Goal: Task Accomplishment & Management: Manage account settings

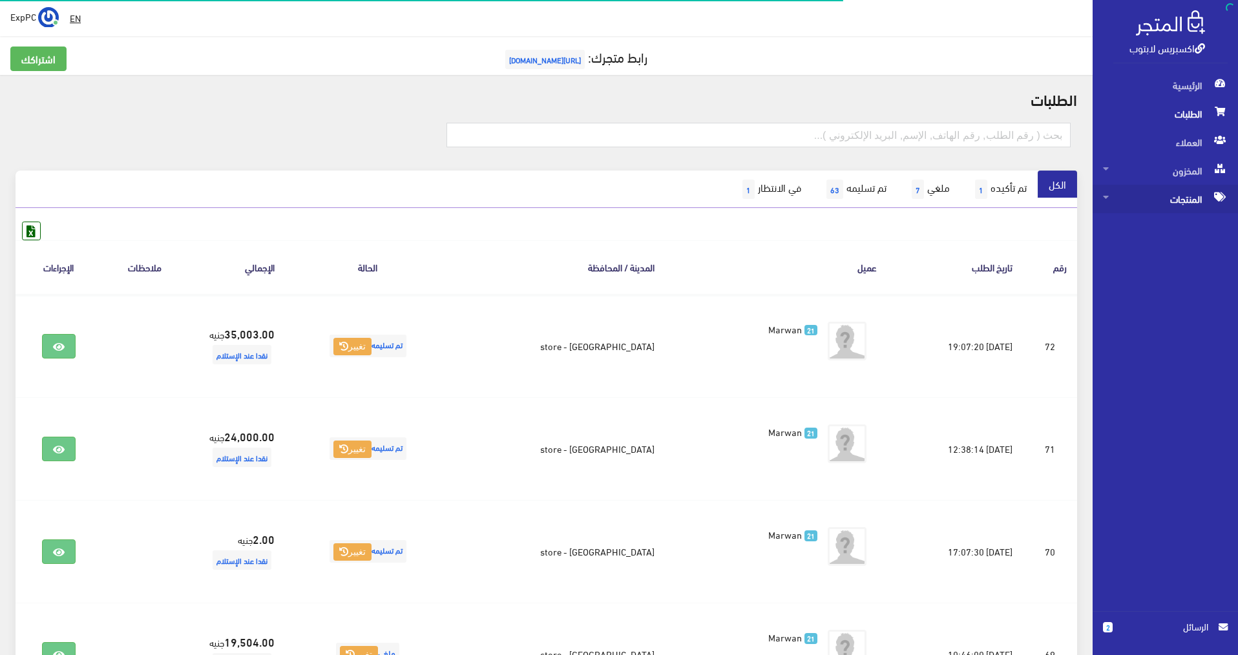
click at [1177, 195] on span "المنتجات" at bounding box center [1165, 199] width 125 height 28
click at [1167, 222] on span "كل المنتجات" at bounding box center [1152, 227] width 98 height 28
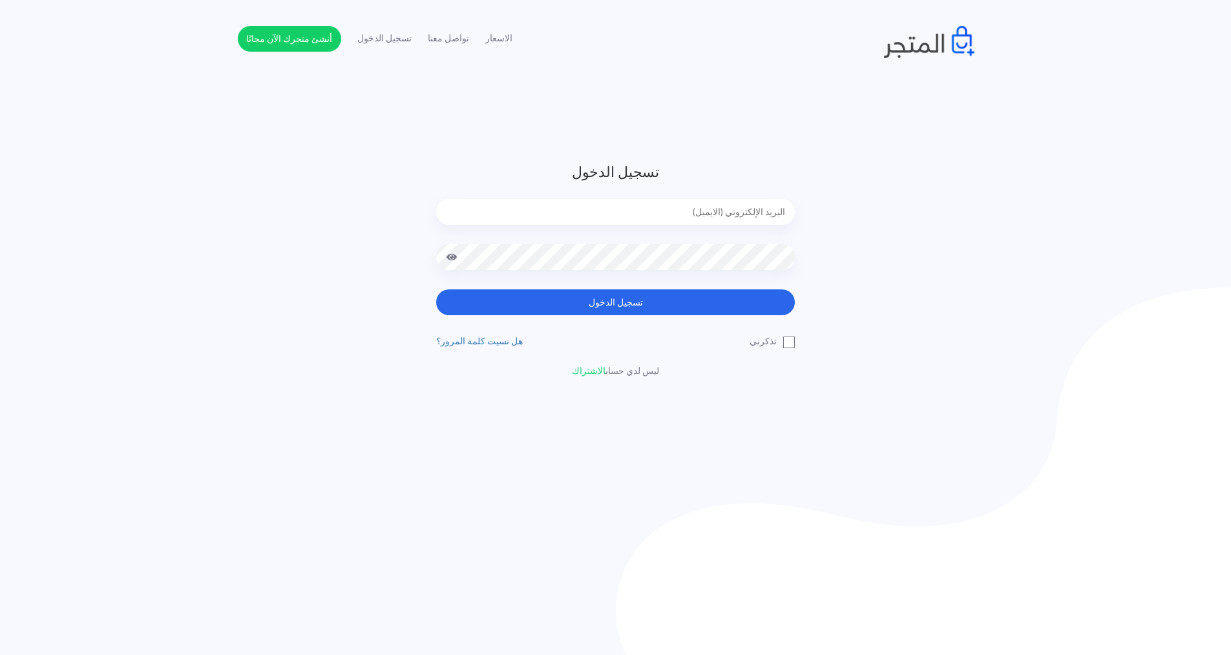
type input "express.laptop@outlook.com"
click at [722, 309] on button "تسجيل الدخول" at bounding box center [615, 302] width 359 height 26
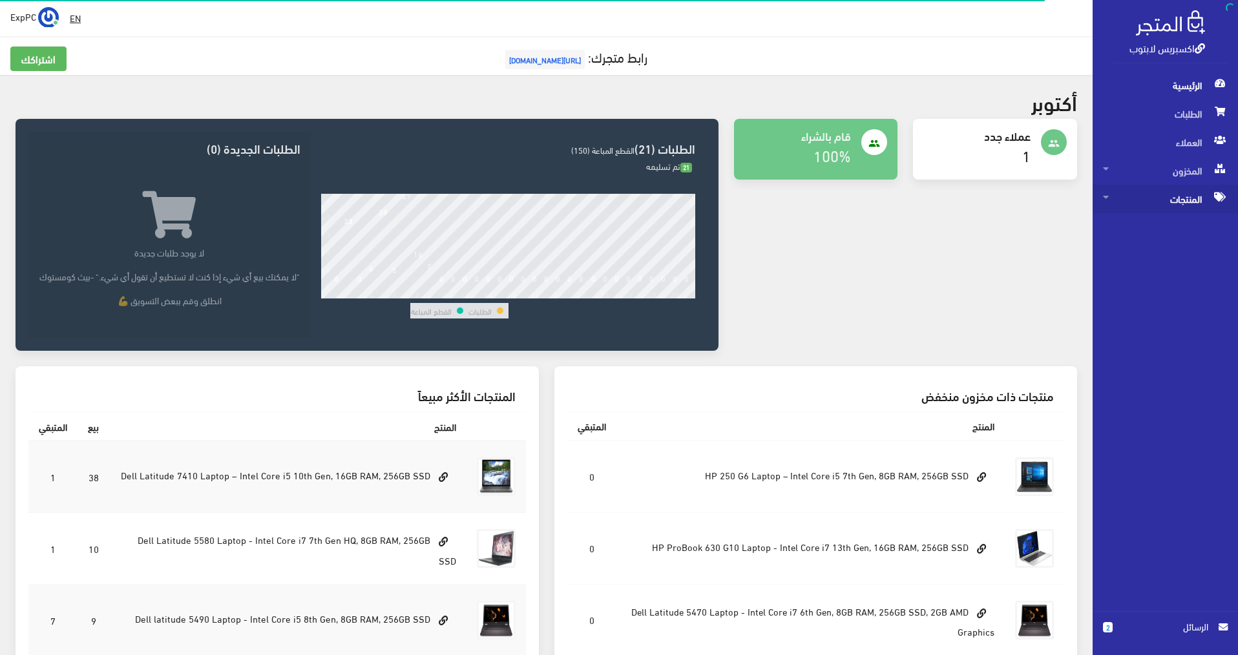
click at [1152, 209] on span "المنتجات" at bounding box center [1165, 199] width 125 height 28
click at [1151, 222] on span "كل المنتجات" at bounding box center [1152, 227] width 98 height 28
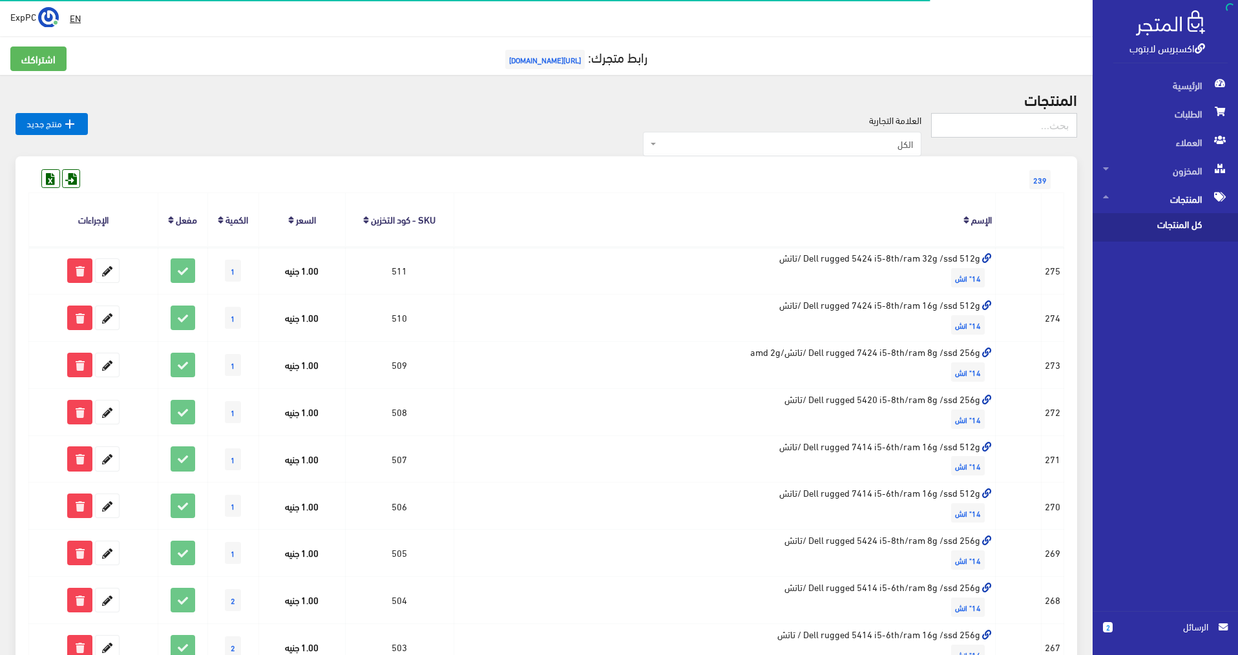
click at [1012, 130] on input "text" at bounding box center [1004, 125] width 146 height 25
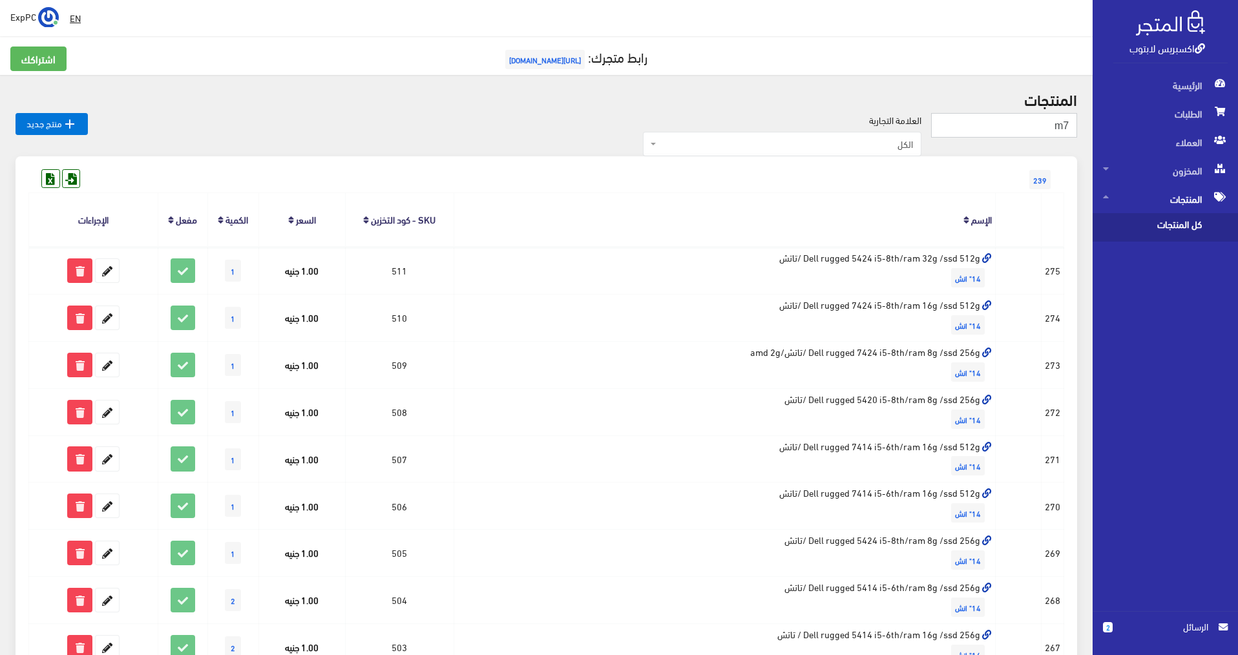
type input "m7"
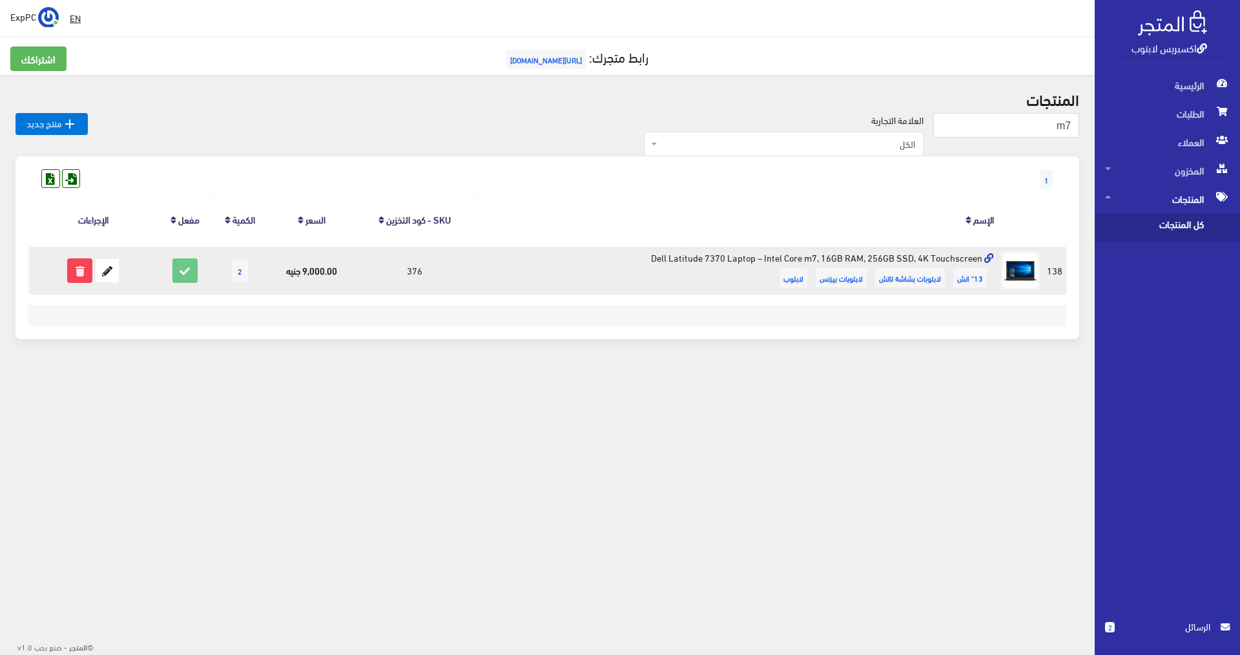
click at [736, 272] on td "Dell Latitude 7370 Laptop – Intel Core m7, 16GB RAM, 256GB SSD, 4K Touchscreen …" at bounding box center [736, 270] width 524 height 47
click at [736, 258] on td "Dell Latitude 7370 Laptop – Intel Core m7, 16GB RAM, 256GB SSD, 4K Touchscreen …" at bounding box center [736, 270] width 524 height 47
click at [877, 253] on td "Dell Latitude 7370 Laptop – Intel Core m7, 16GB RAM, 256GB SSD, 4K Touchscreen …" at bounding box center [736, 270] width 524 height 47
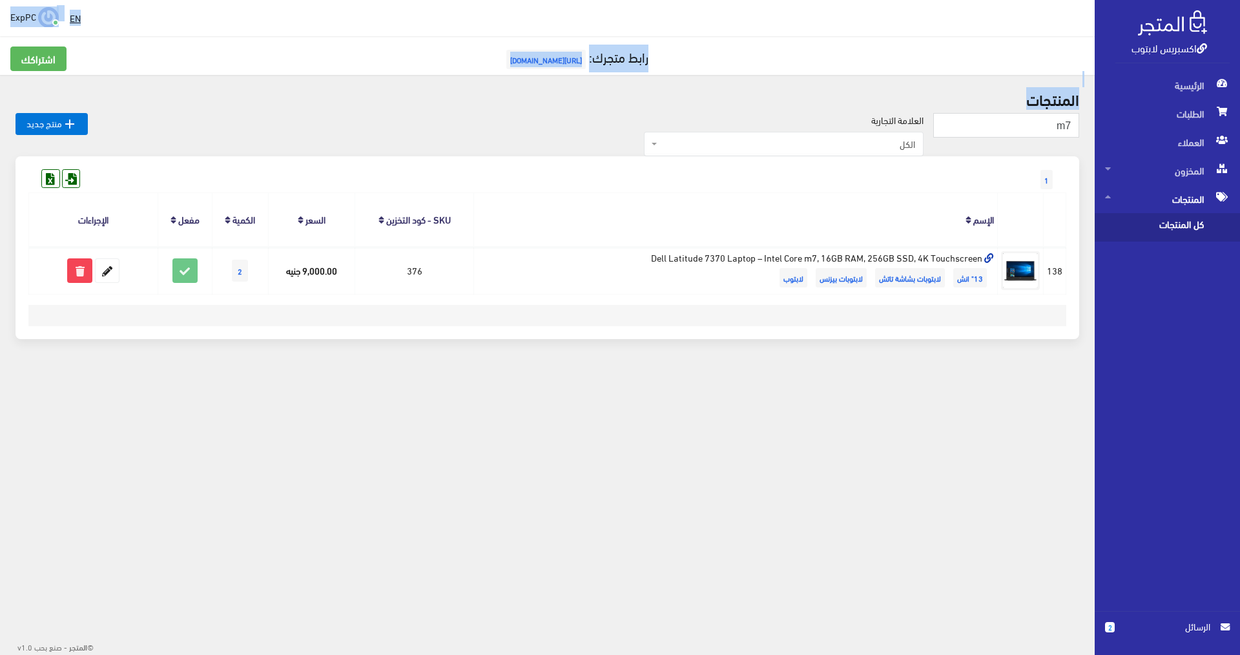
drag, startPoint x: 977, startPoint y: 0, endPoint x: 715, endPoint y: 98, distance: 279.8
click at [715, 98] on div " EN ExpPC اشتراكي تسجيل الخروج 1" at bounding box center [547, 206] width 1095 height 412
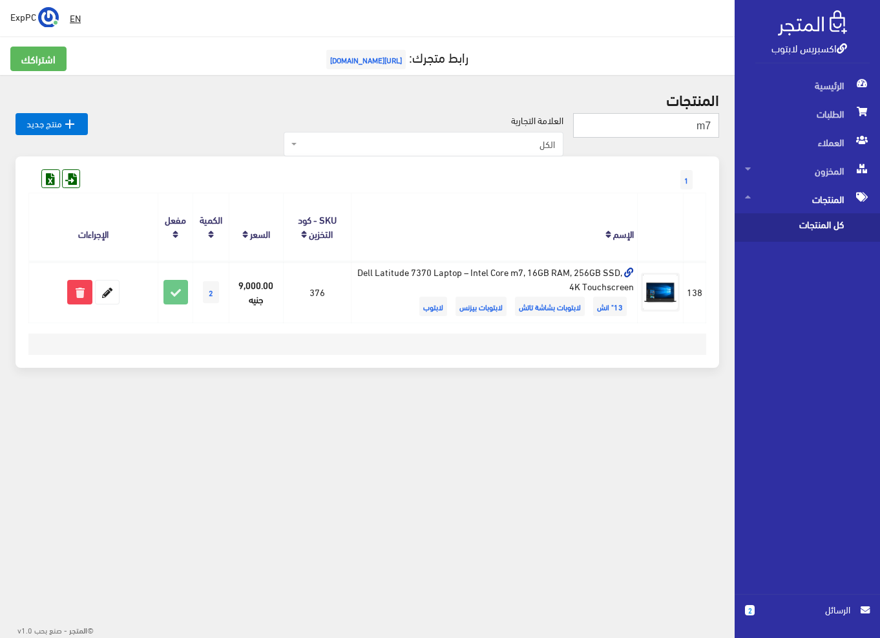
click at [647, 123] on input "m7" at bounding box center [646, 125] width 146 height 25
type input "x13"
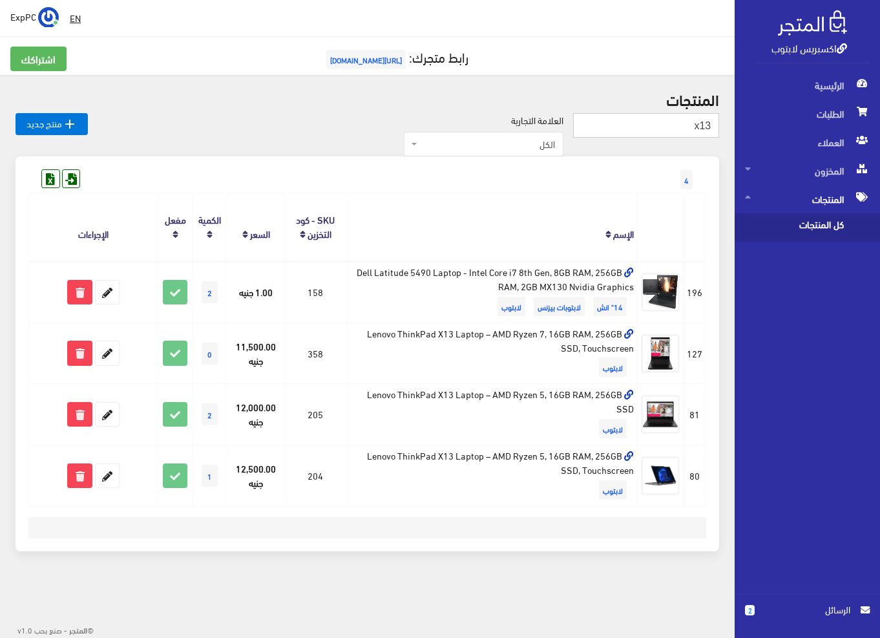
click at [660, 129] on input "x13" at bounding box center [646, 125] width 146 height 25
type input "455"
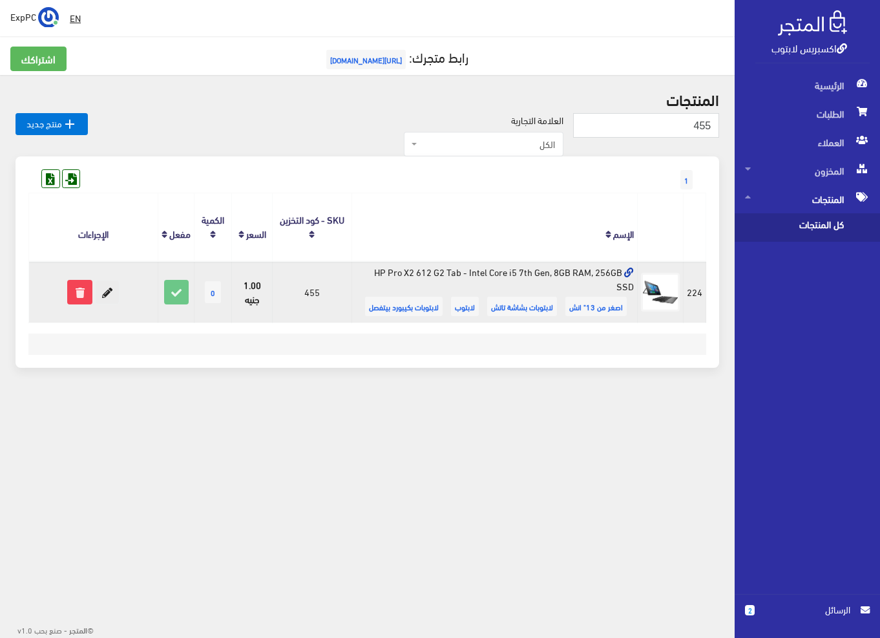
click at [107, 293] on icon at bounding box center [107, 291] width 23 height 23
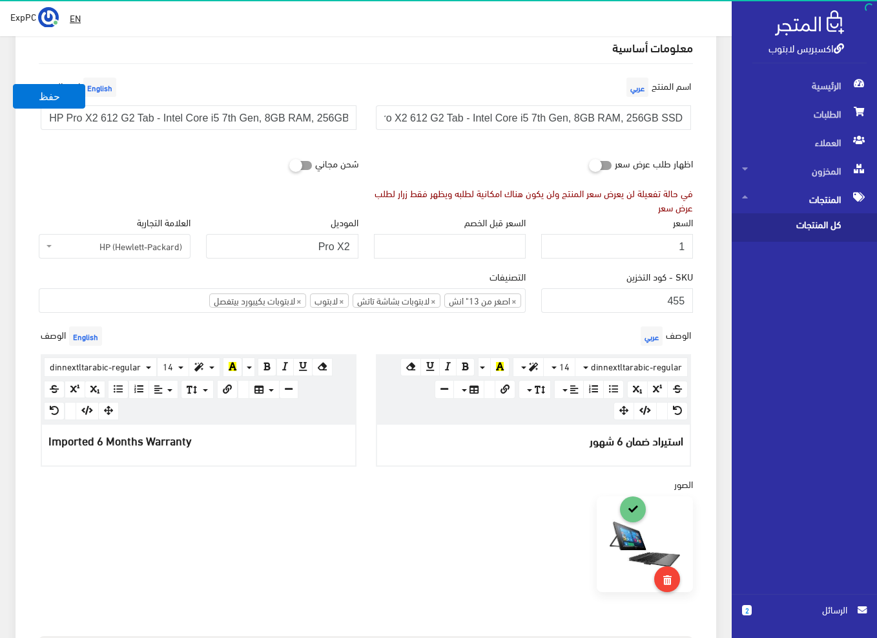
scroll to position [581, 0]
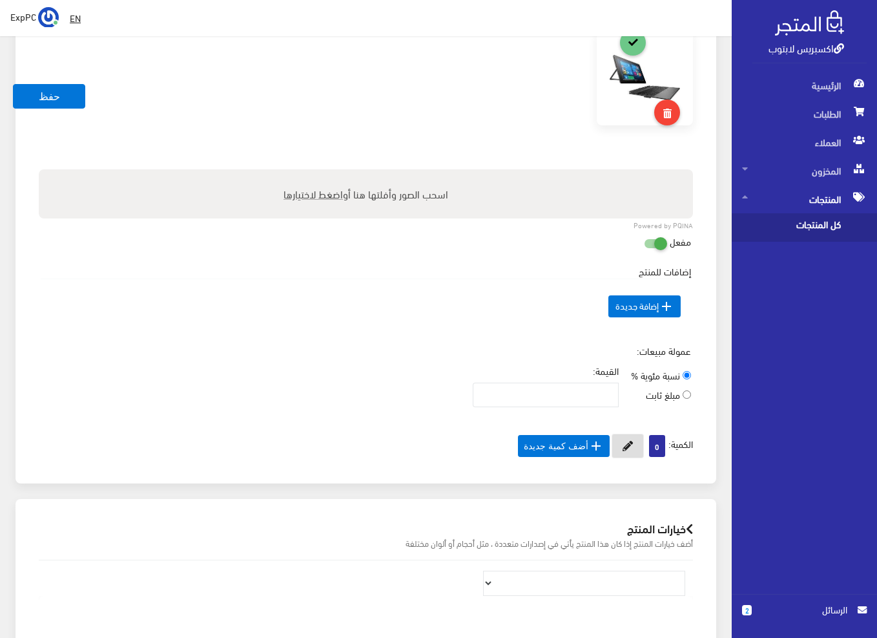
click at [623, 448] on icon at bounding box center [628, 446] width 10 height 10
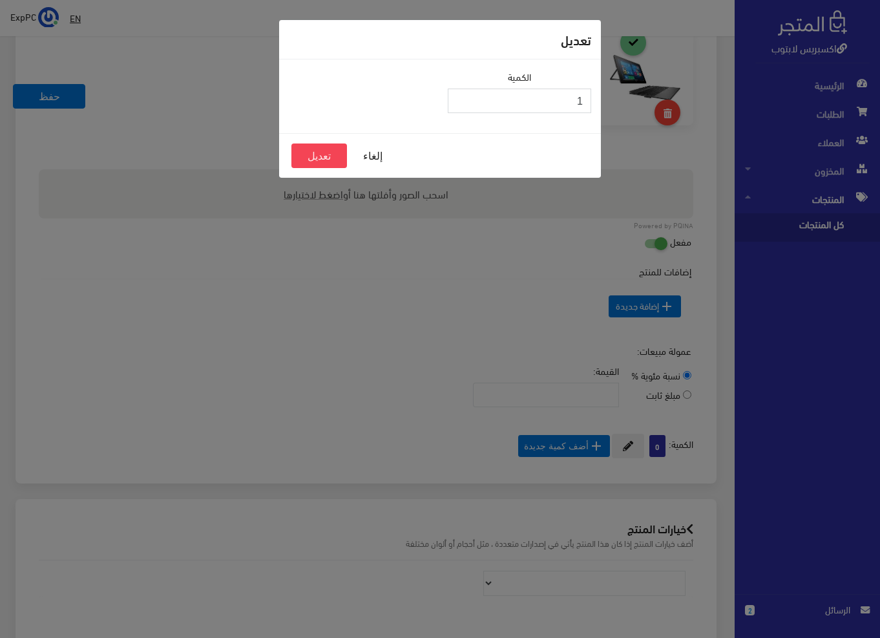
type input "1"
click at [461, 95] on input "1" at bounding box center [519, 101] width 143 height 25
click at [331, 149] on button "تعديل" at bounding box center [319, 155] width 56 height 25
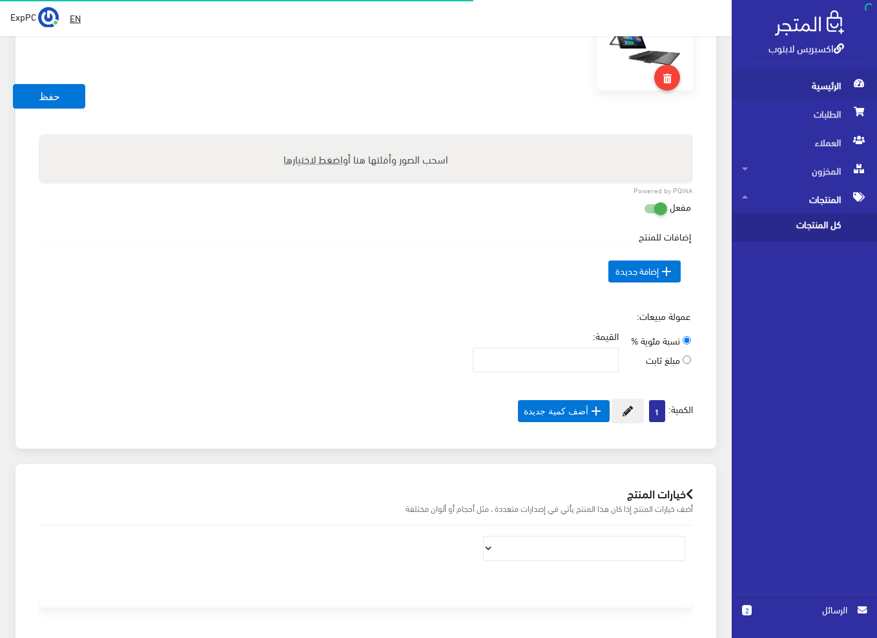
scroll to position [581, 0]
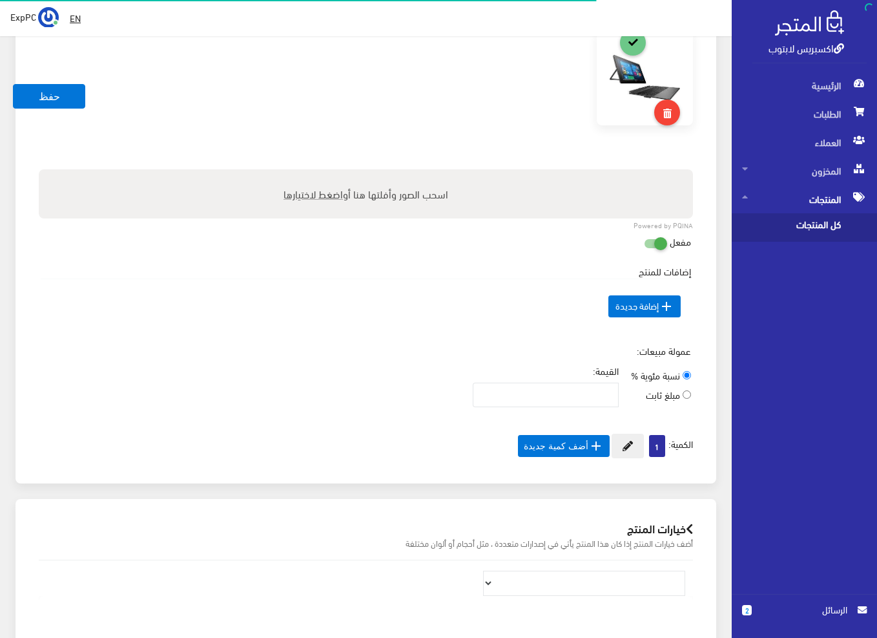
click at [817, 220] on span "كل المنتجات" at bounding box center [791, 227] width 98 height 28
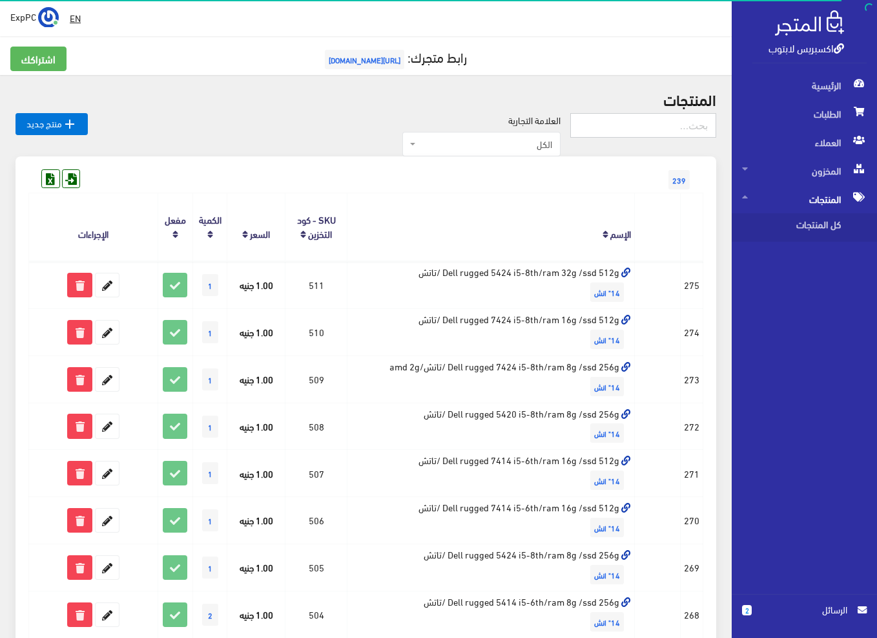
click at [683, 124] on input "text" at bounding box center [643, 125] width 146 height 25
type input "455"
